Goal: Find specific page/section: Find specific page/section

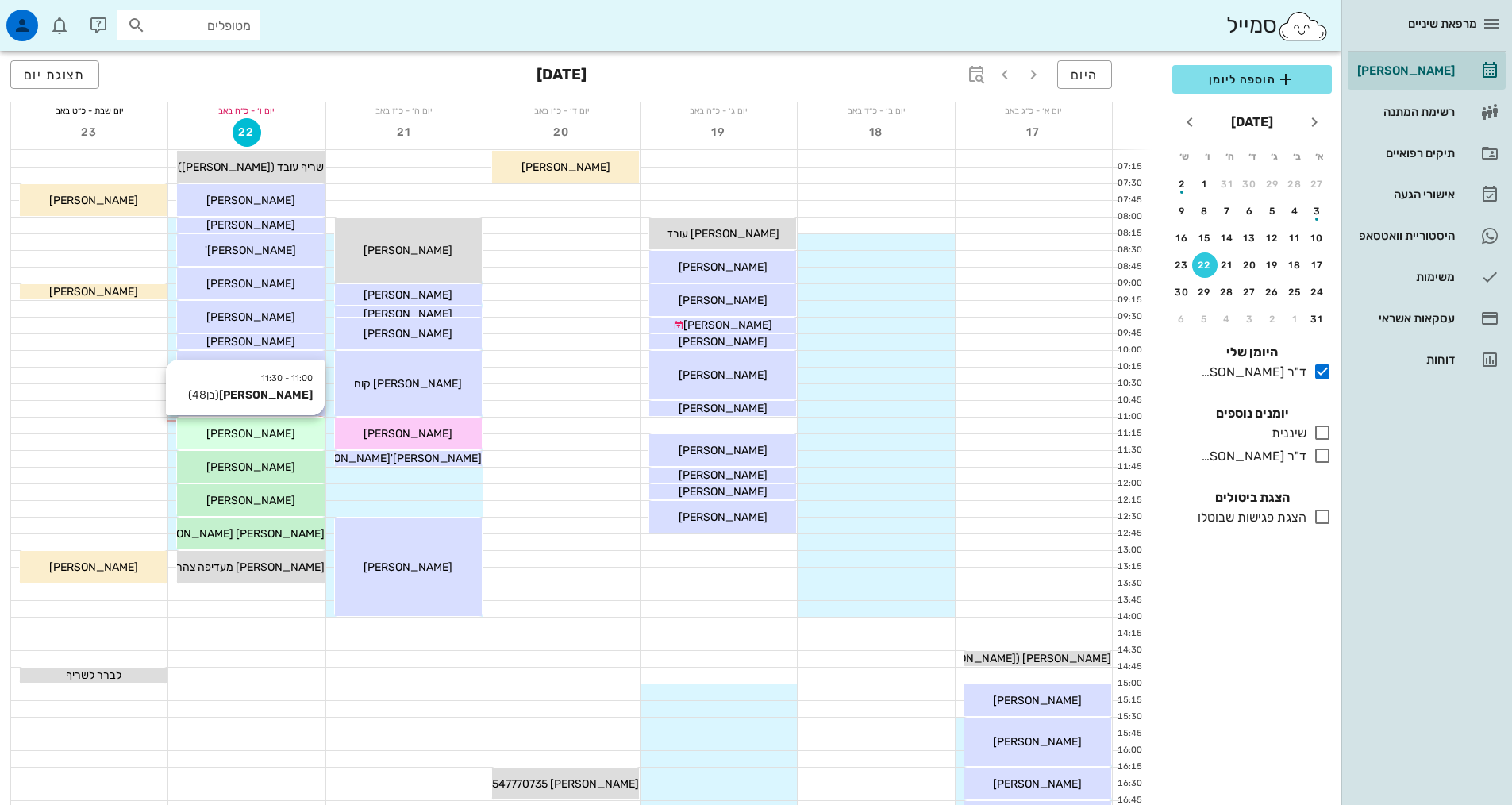
click at [277, 441] on div "[PERSON_NAME]" at bounding box center [250, 434] width 147 height 17
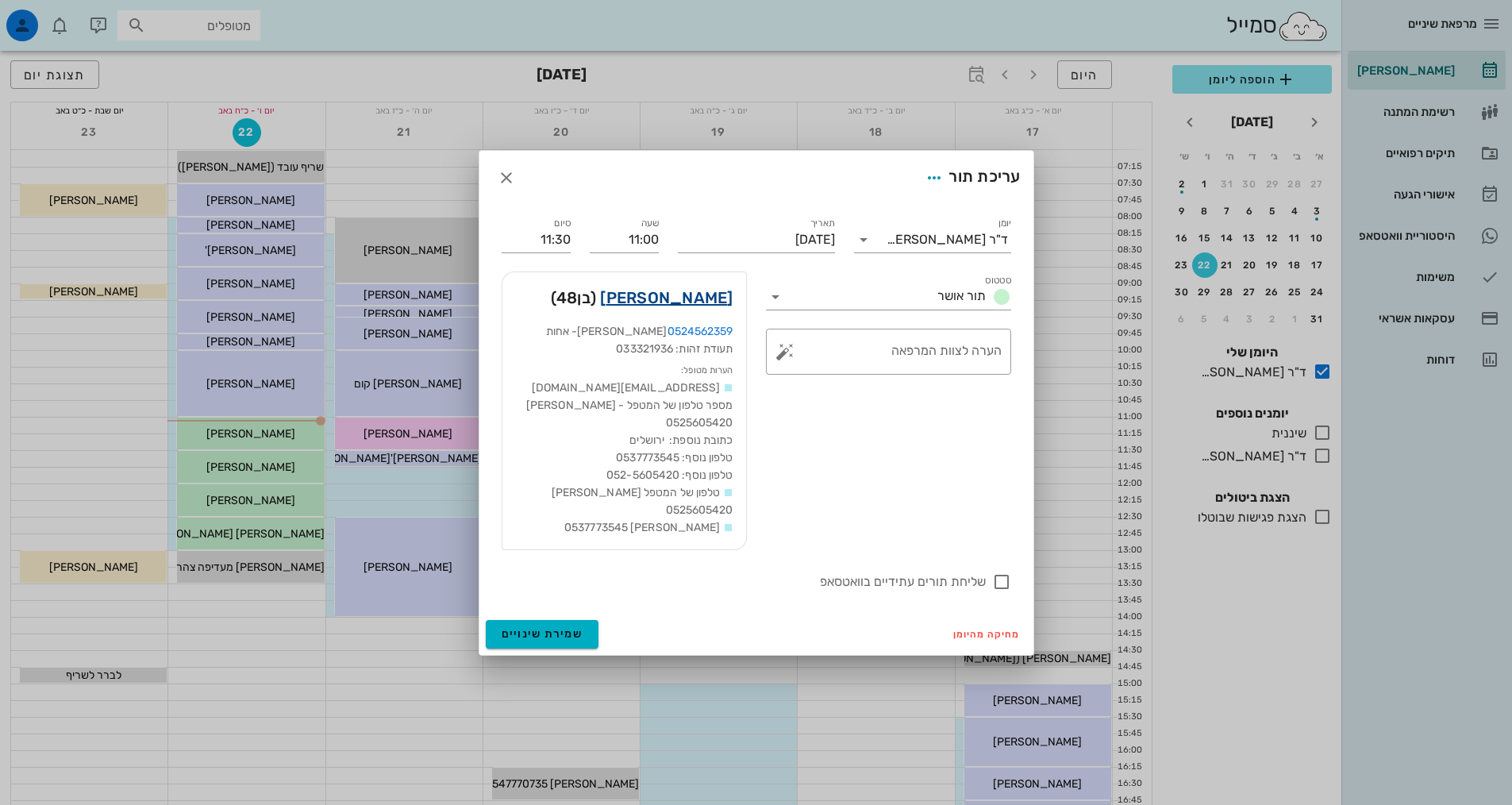
click at [684, 304] on link "אסף פרלמן" at bounding box center [667, 298] width 133 height 26
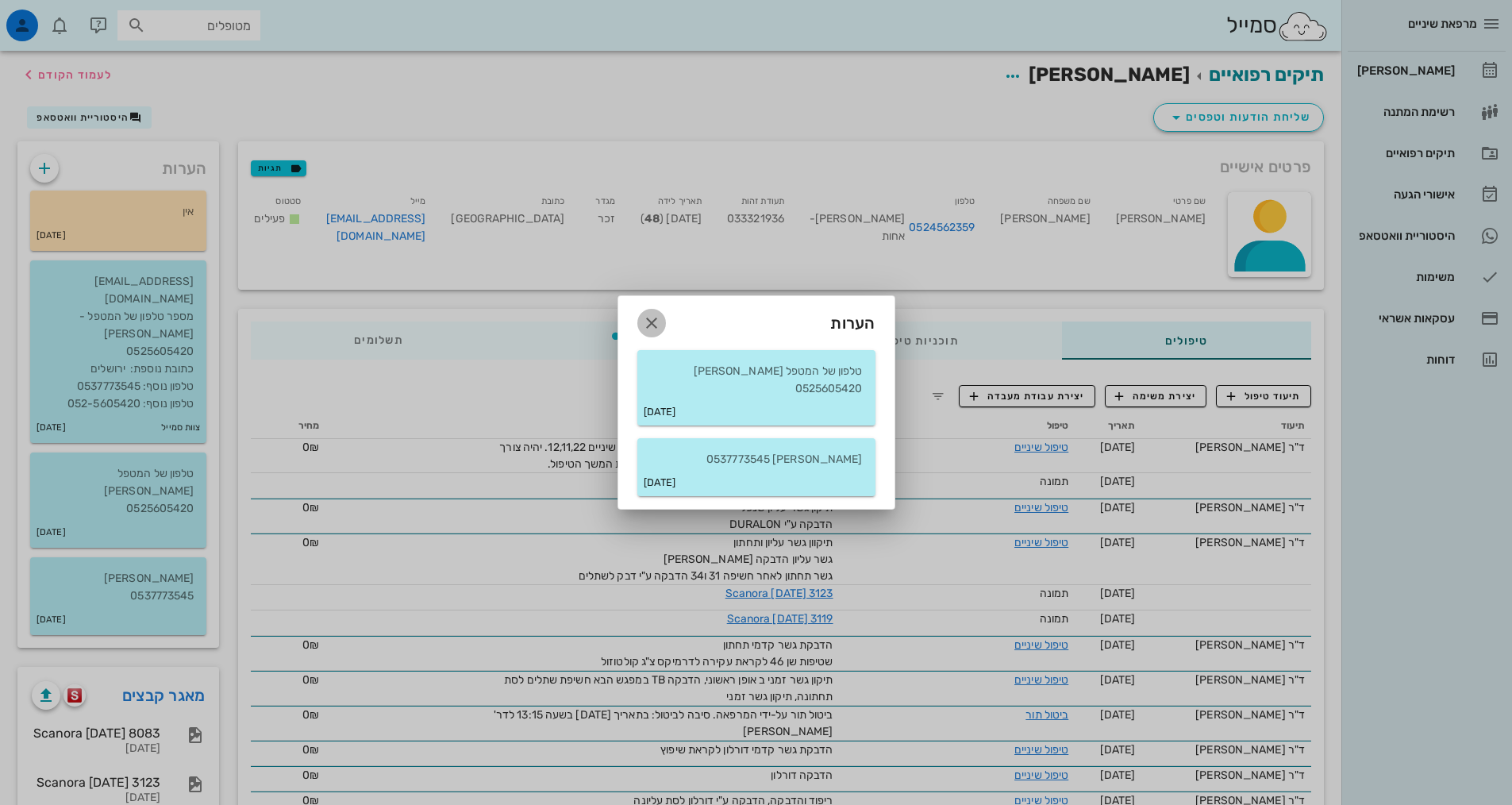
drag, startPoint x: 643, startPoint y: 331, endPoint x: 662, endPoint y: 367, distance: 40.7
click at [643, 331] on icon "button" at bounding box center [651, 323] width 19 height 19
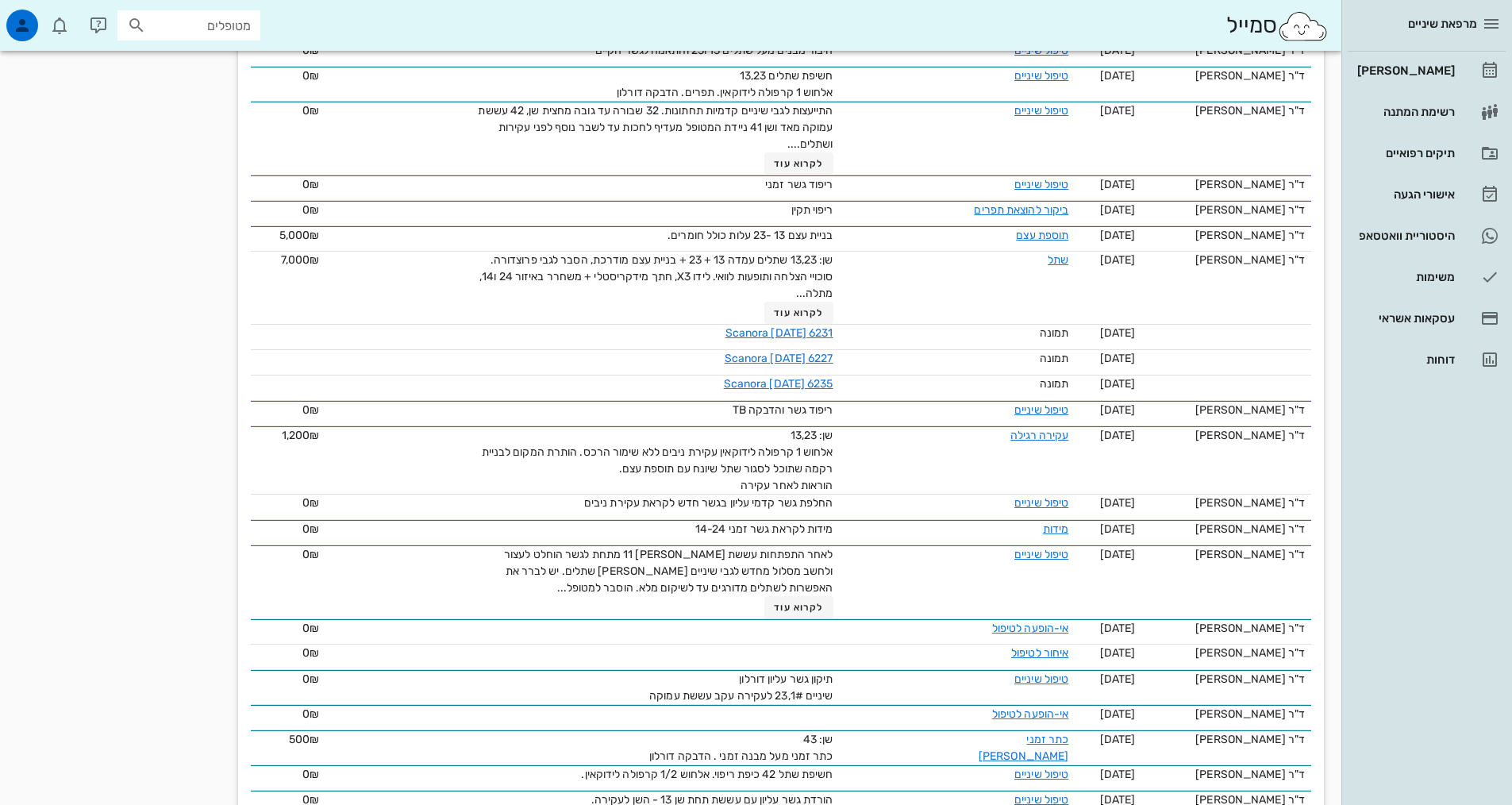
scroll to position [1191, 0]
